Goal: Task Accomplishment & Management: Manage account settings

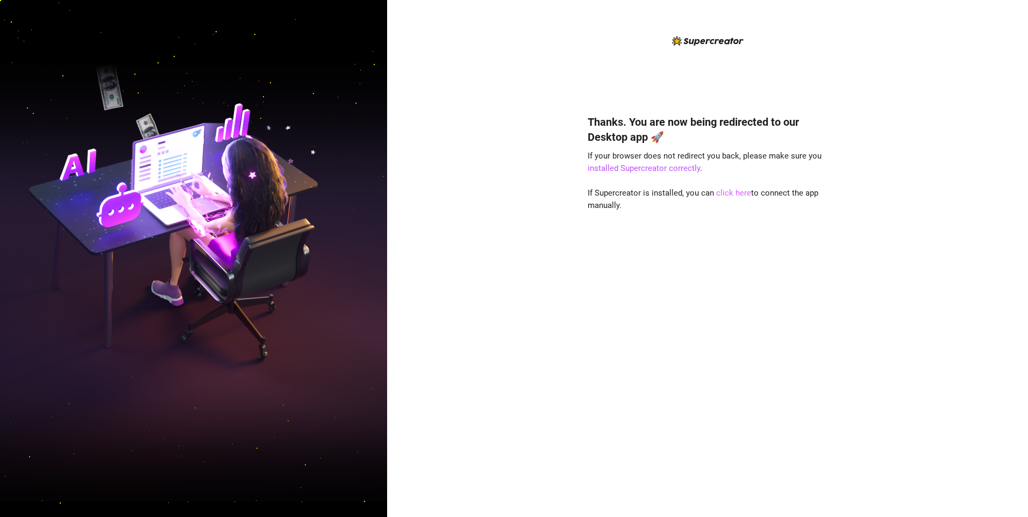
click at [721, 193] on link "click here" at bounding box center [733, 193] width 35 height 10
click at [722, 192] on link "click here" at bounding box center [733, 193] width 35 height 10
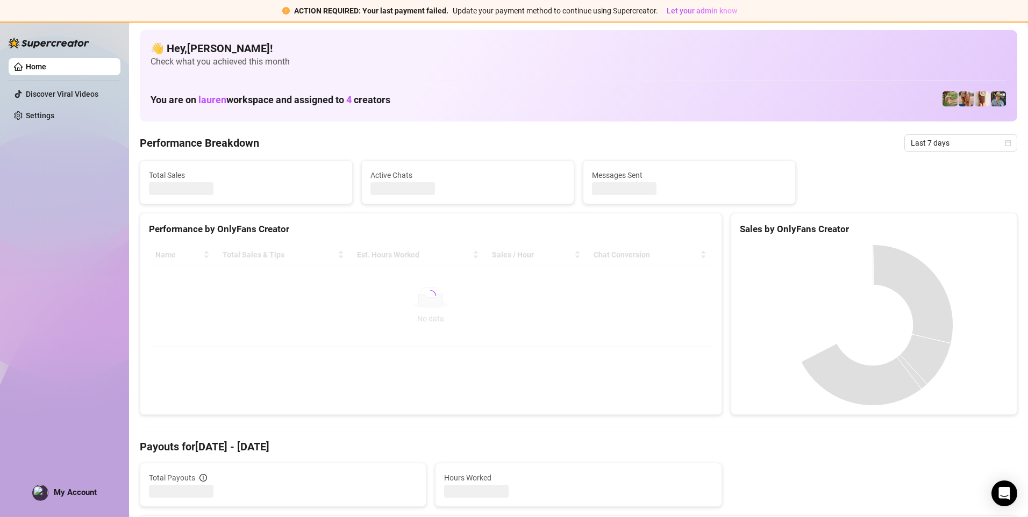
click at [61, 494] on span "My Account" at bounding box center [75, 492] width 43 height 10
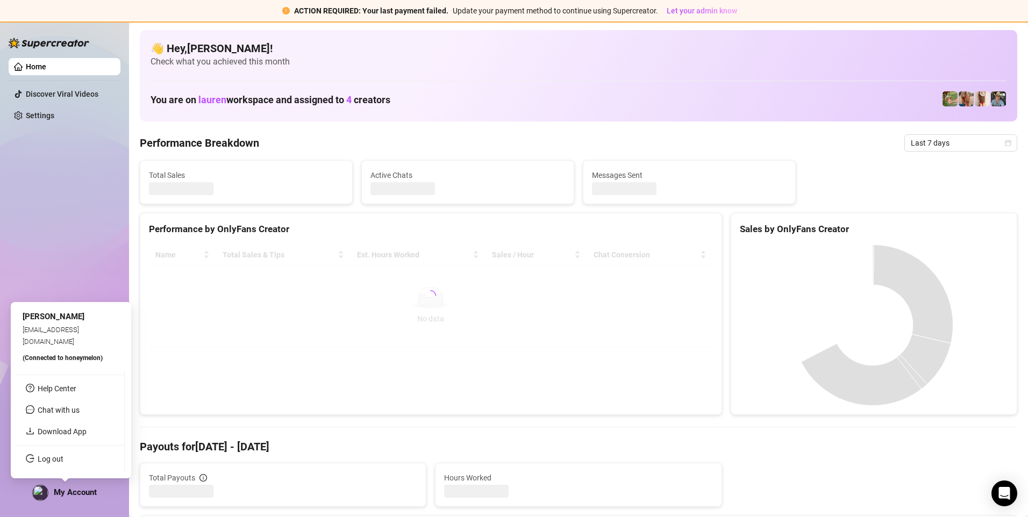
click at [63, 463] on link "Log out" at bounding box center [51, 459] width 26 height 9
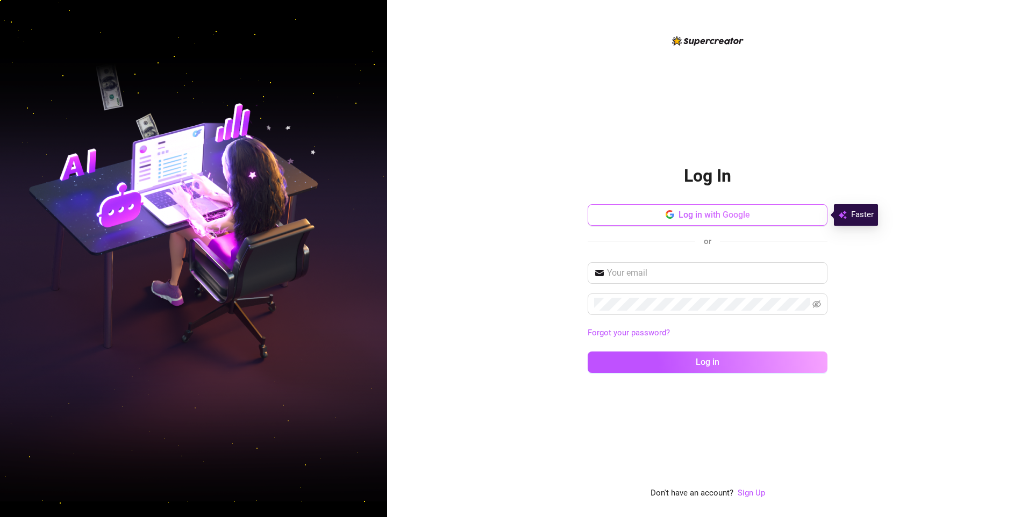
click at [734, 219] on span "Log in with Google" at bounding box center [713, 215] width 71 height 10
